Goal: Information Seeking & Learning: Learn about a topic

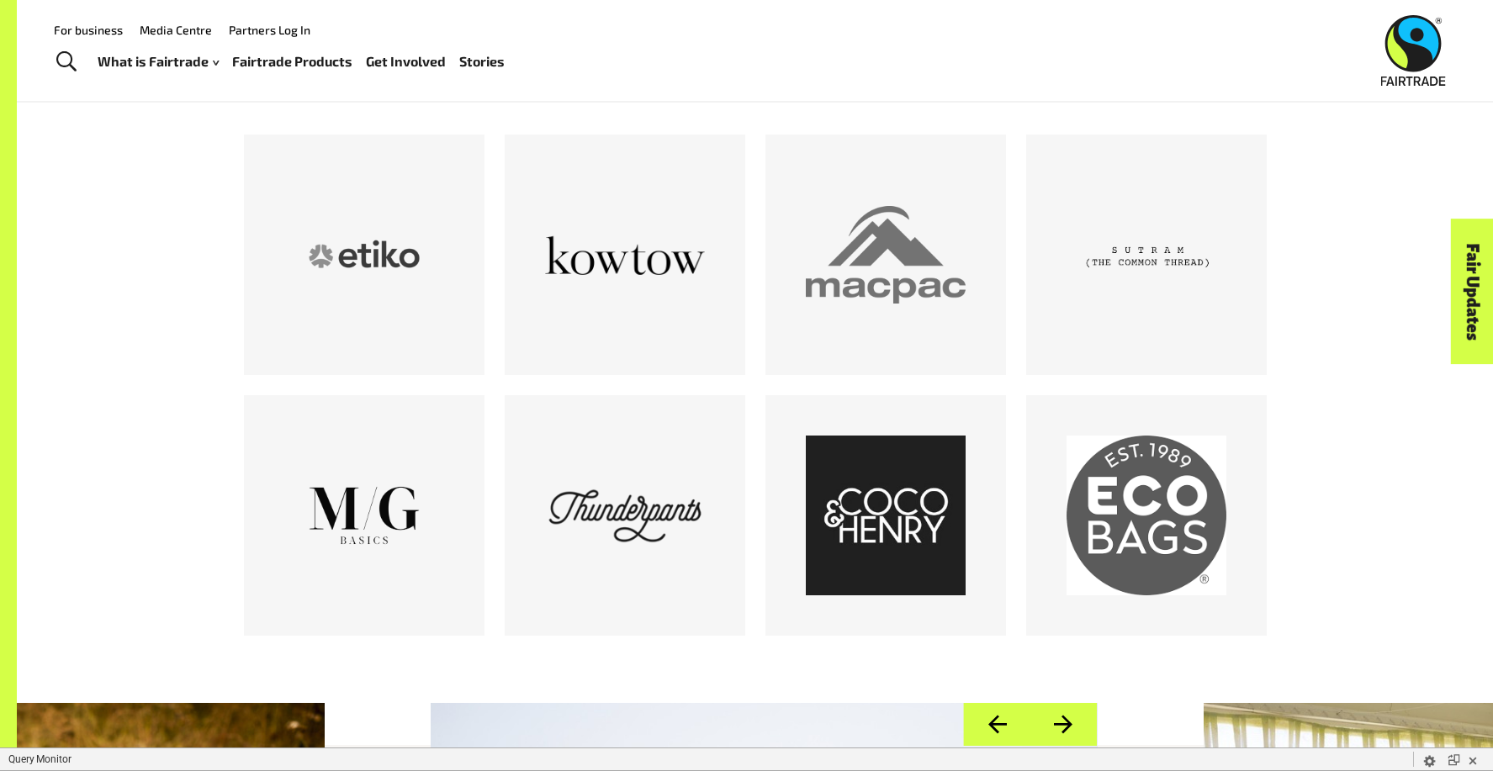
scroll to position [1019, 0]
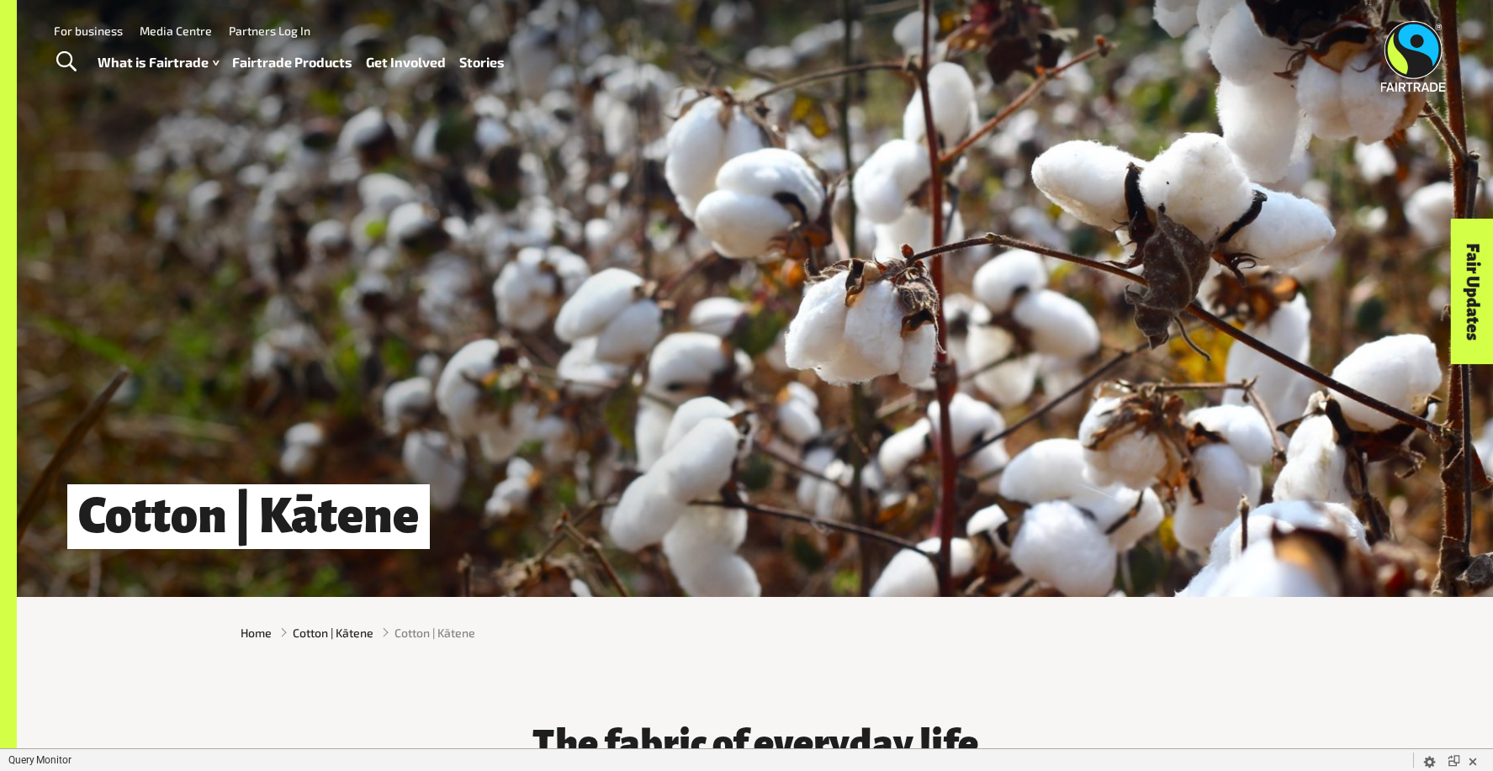
drag, startPoint x: 1399, startPoint y: 112, endPoint x: 1272, endPoint y: 103, distance: 127.3
click at [1272, 103] on div "Menu For business Media Centre Partners Log In What is Fairtrade How Fairtrade …" at bounding box center [746, 56] width 1493 height 113
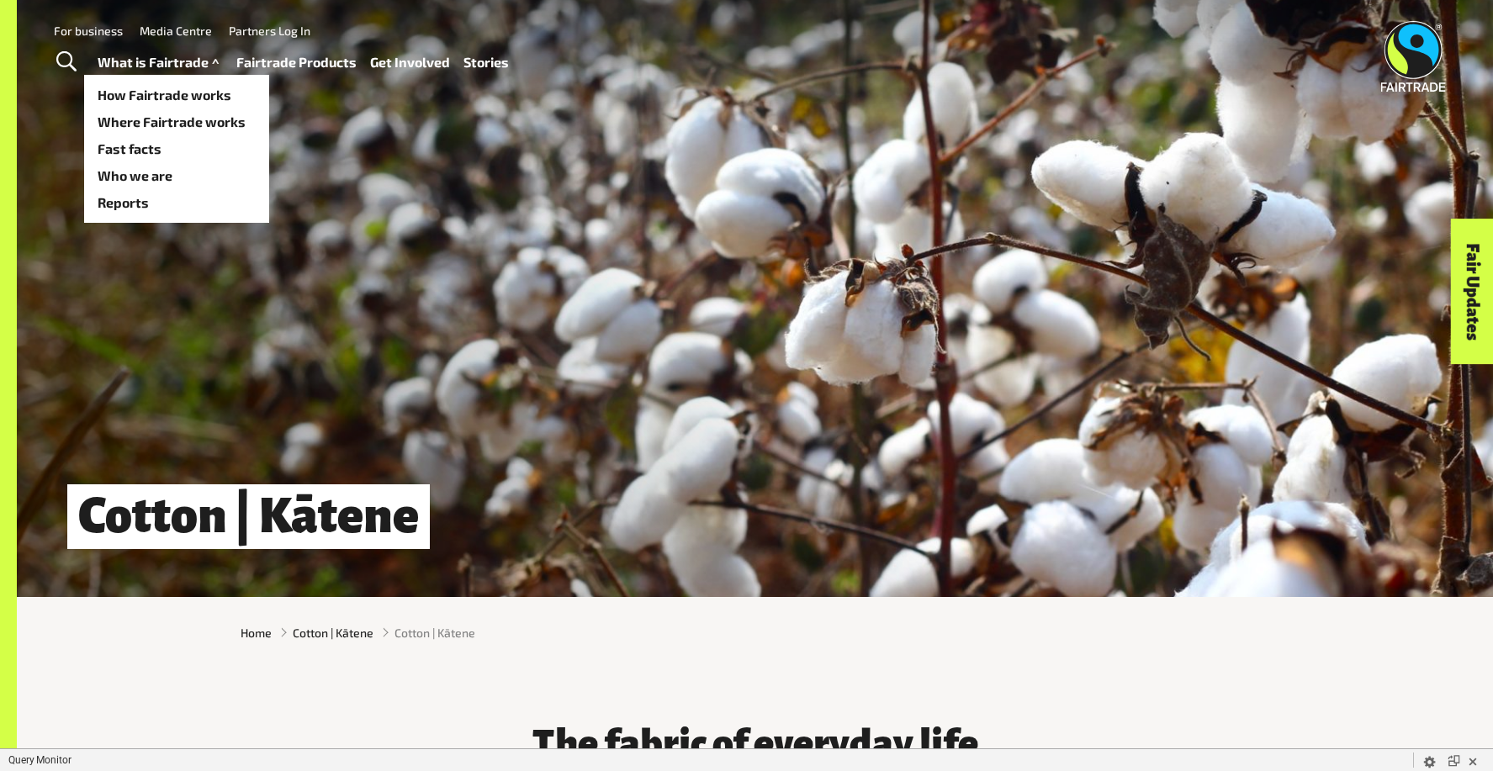
click at [146, 66] on link "What is Fairtrade" at bounding box center [160, 62] width 125 height 24
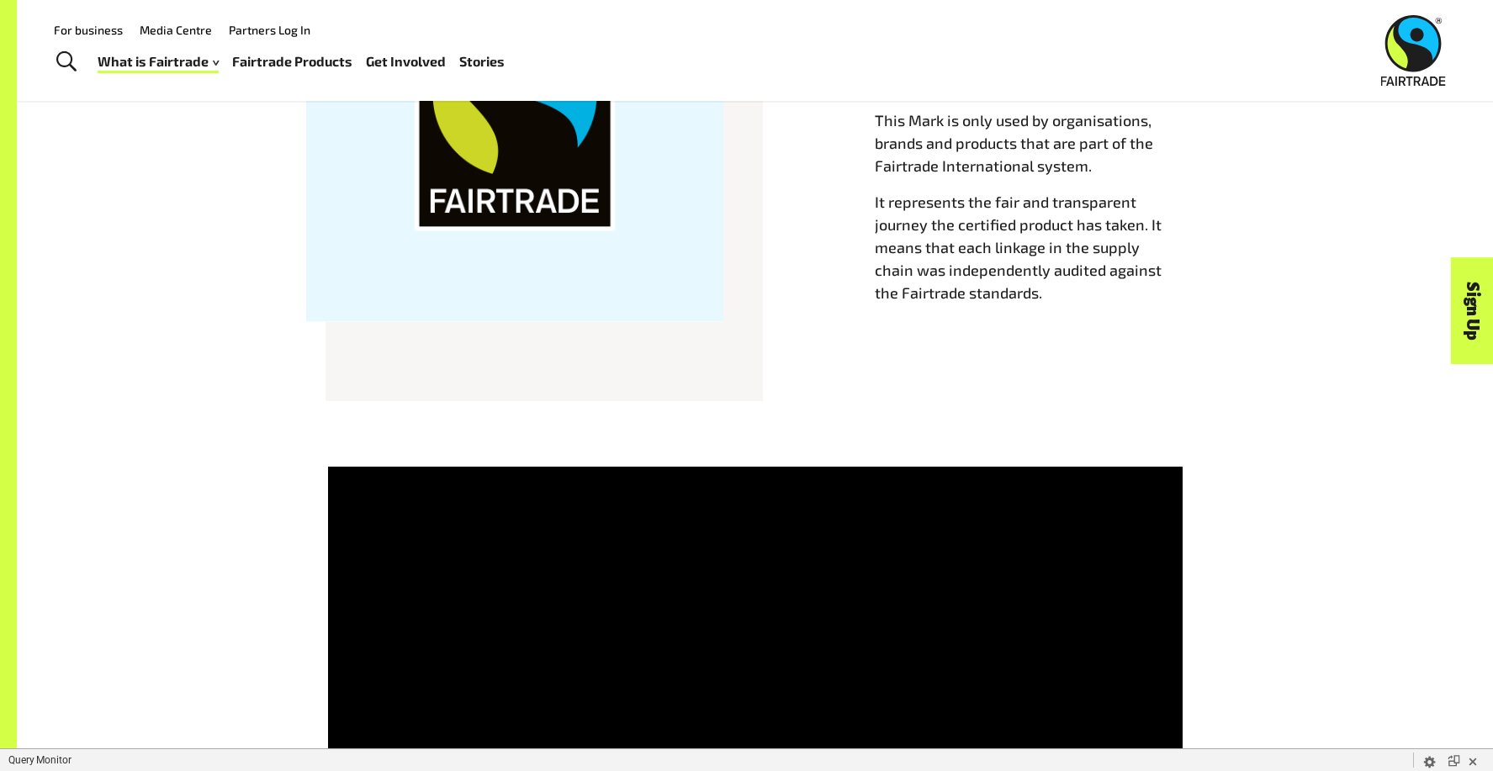
scroll to position [291, 0]
